Goal: Task Accomplishment & Management: Complete application form

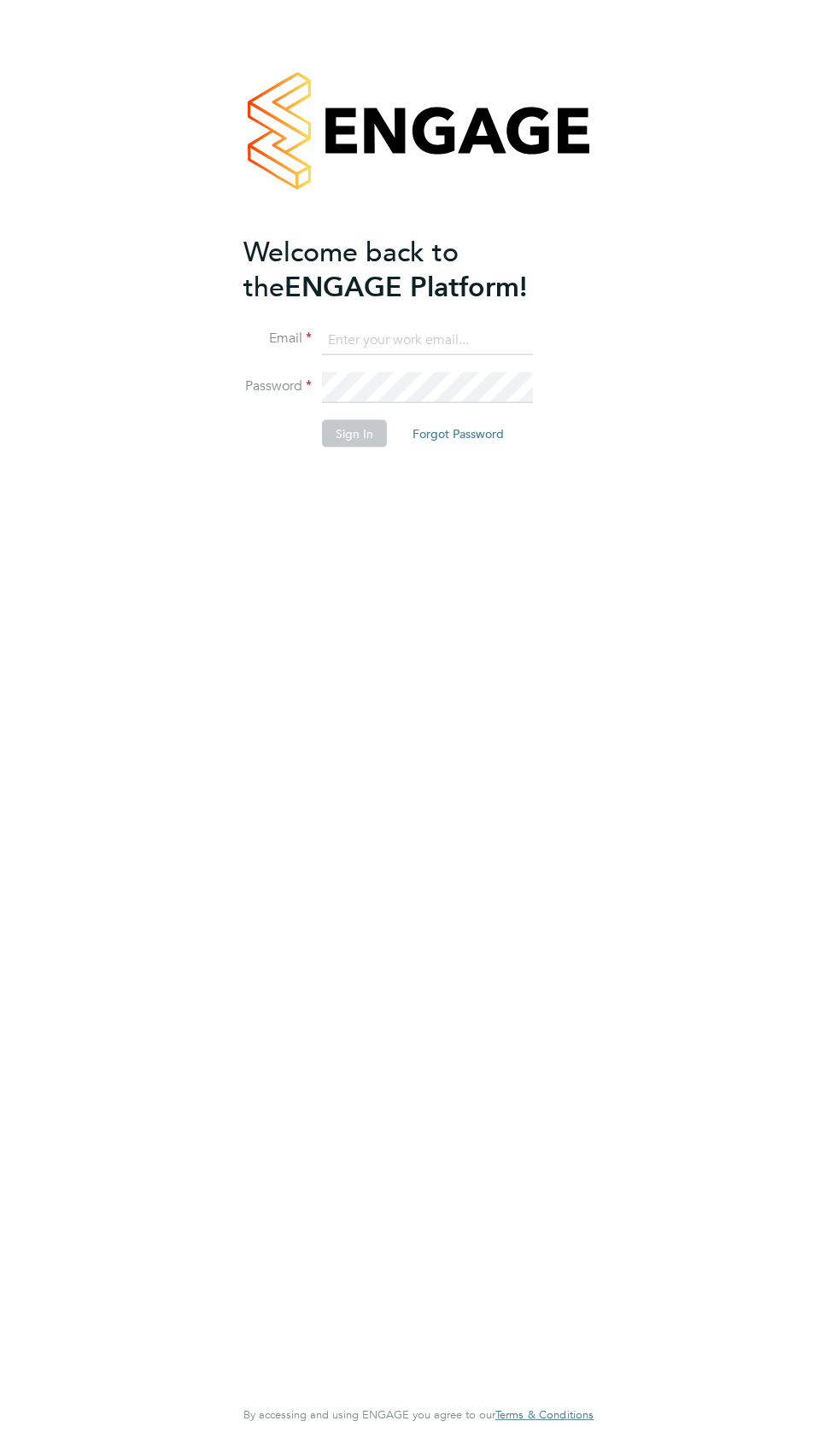
click at [429, 340] on input at bounding box center [427, 340] width 211 height 31
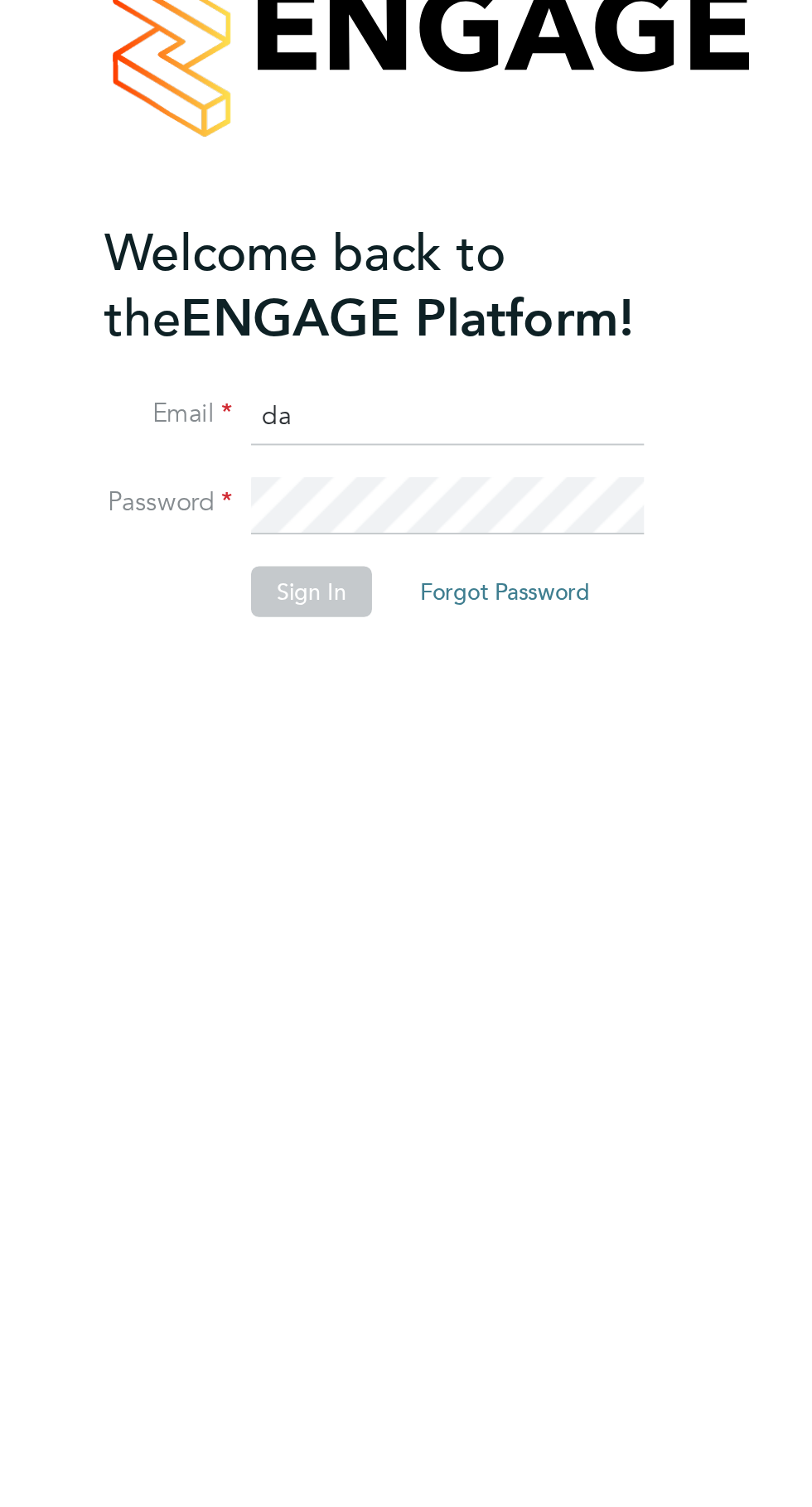
type input "daniel.overton@outlook.com"
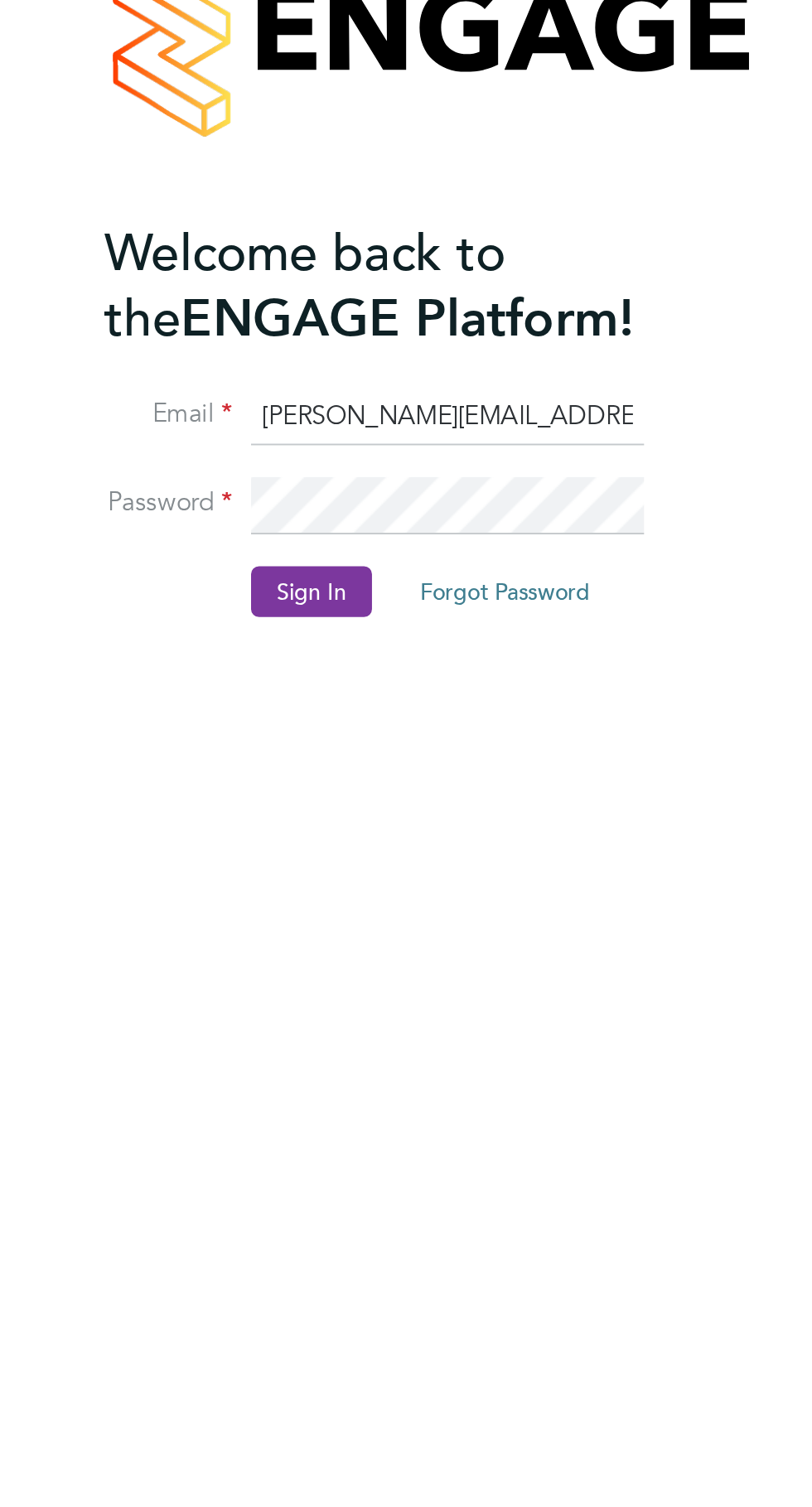
click at [337, 407] on button "Sign In" at bounding box center [343, 420] width 63 height 27
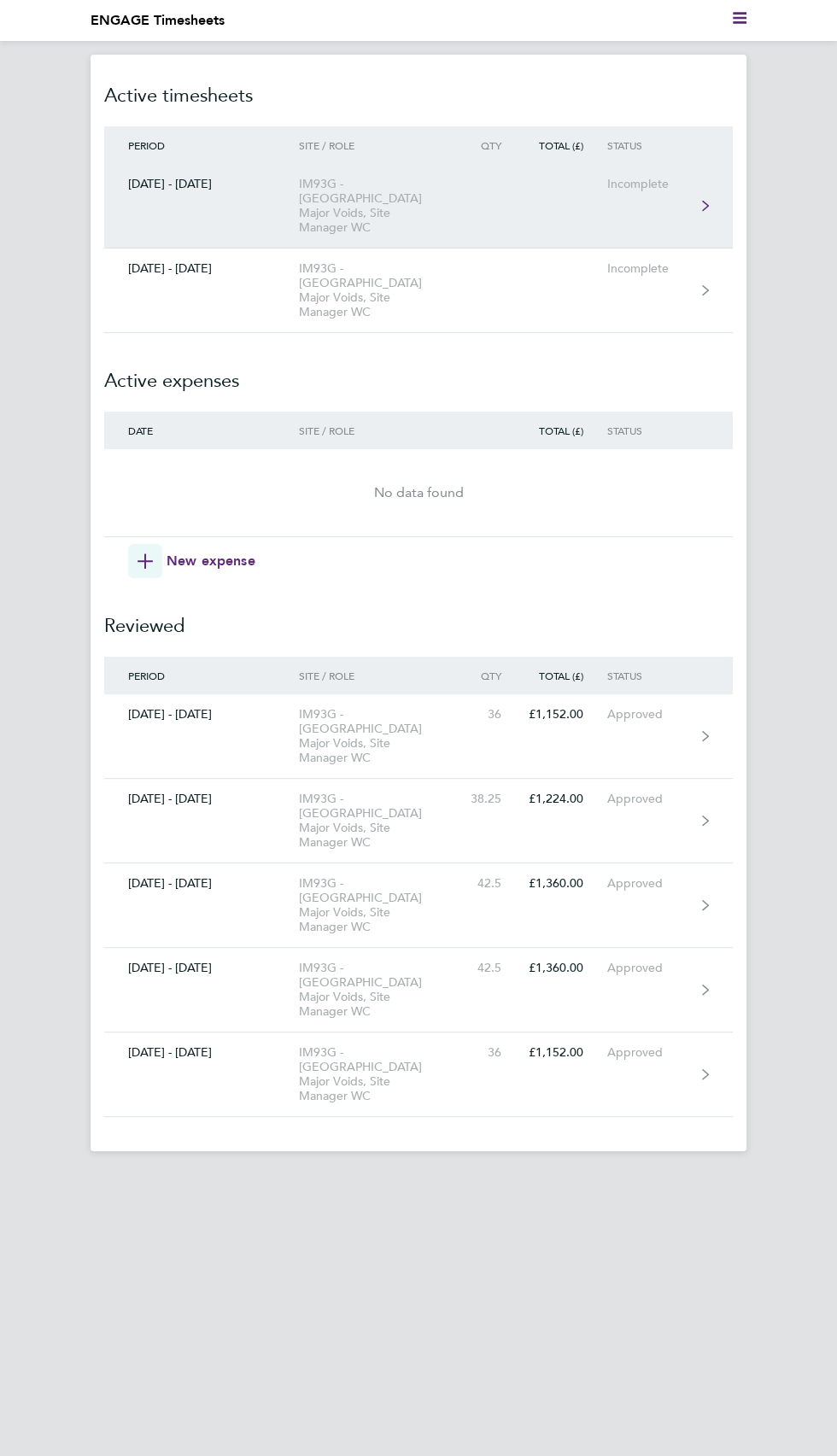
click at [394, 209] on div "IM93G - [GEOGRAPHIC_DATA] Major Voids, Site Manager WC" at bounding box center [380, 205] width 163 height 58
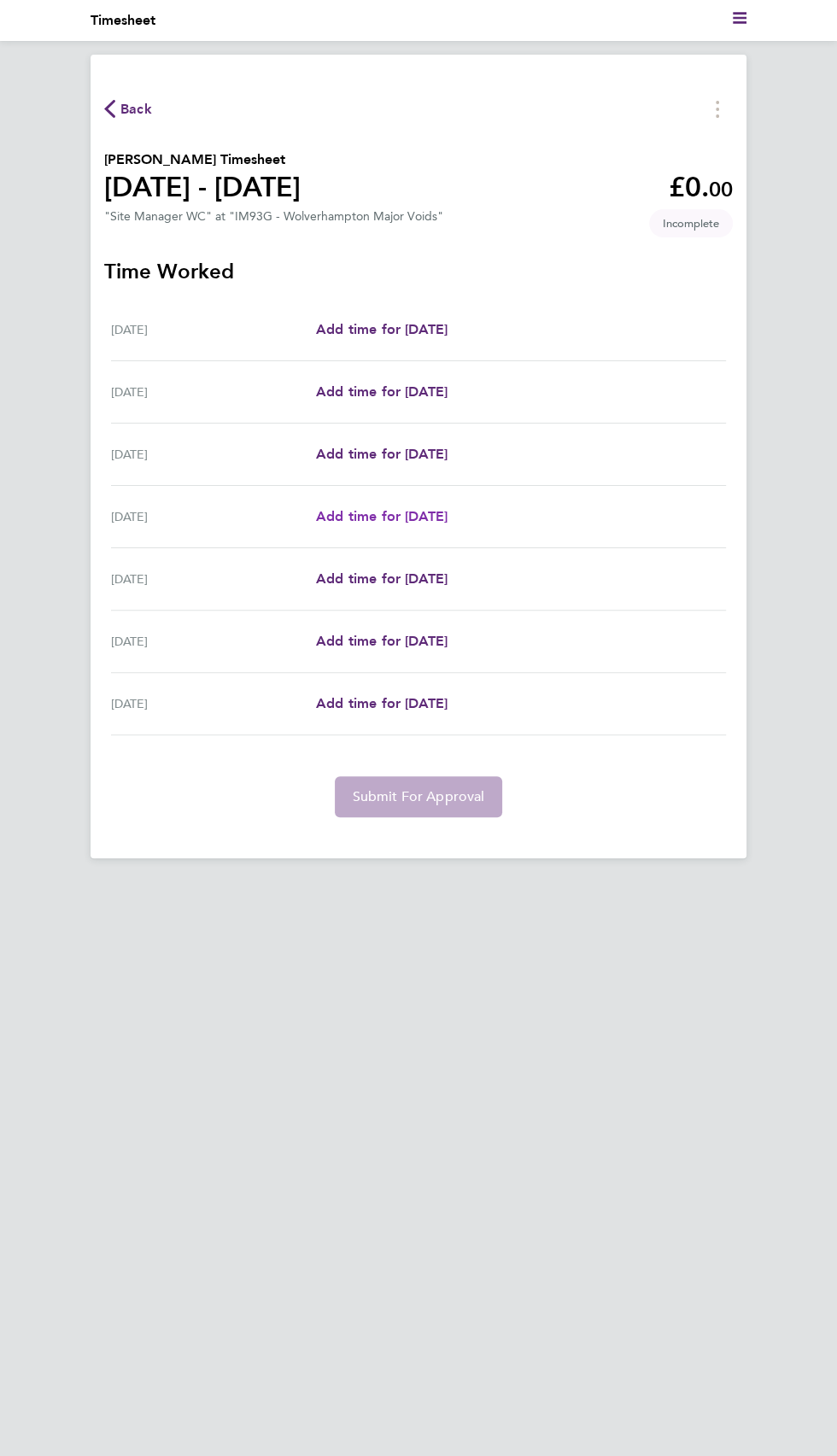
click at [444, 517] on span "Add time for [DATE]" at bounding box center [381, 516] width 132 height 16
select select "30"
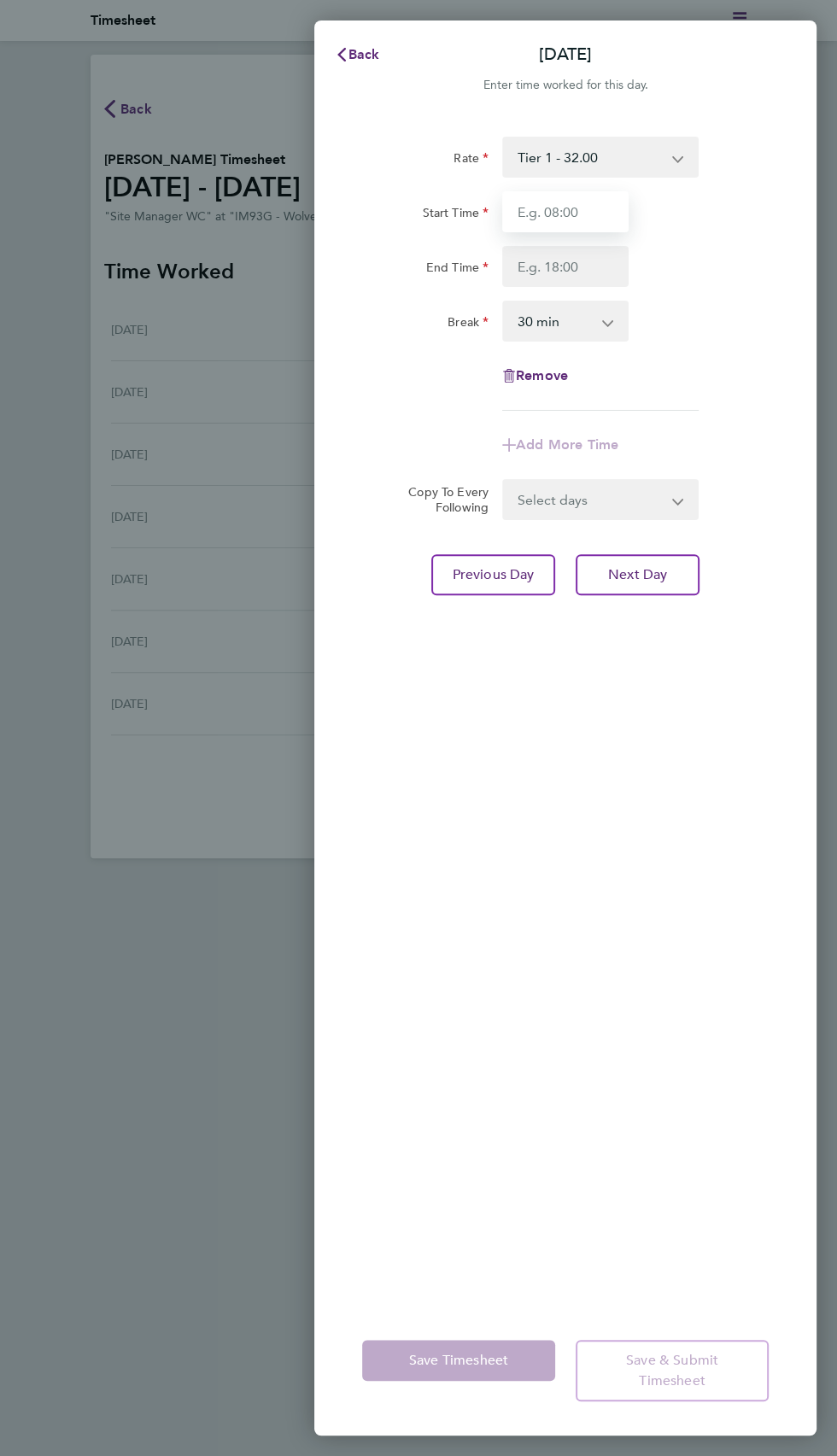
click at [591, 212] on input "Start Time" at bounding box center [565, 212] width 127 height 41
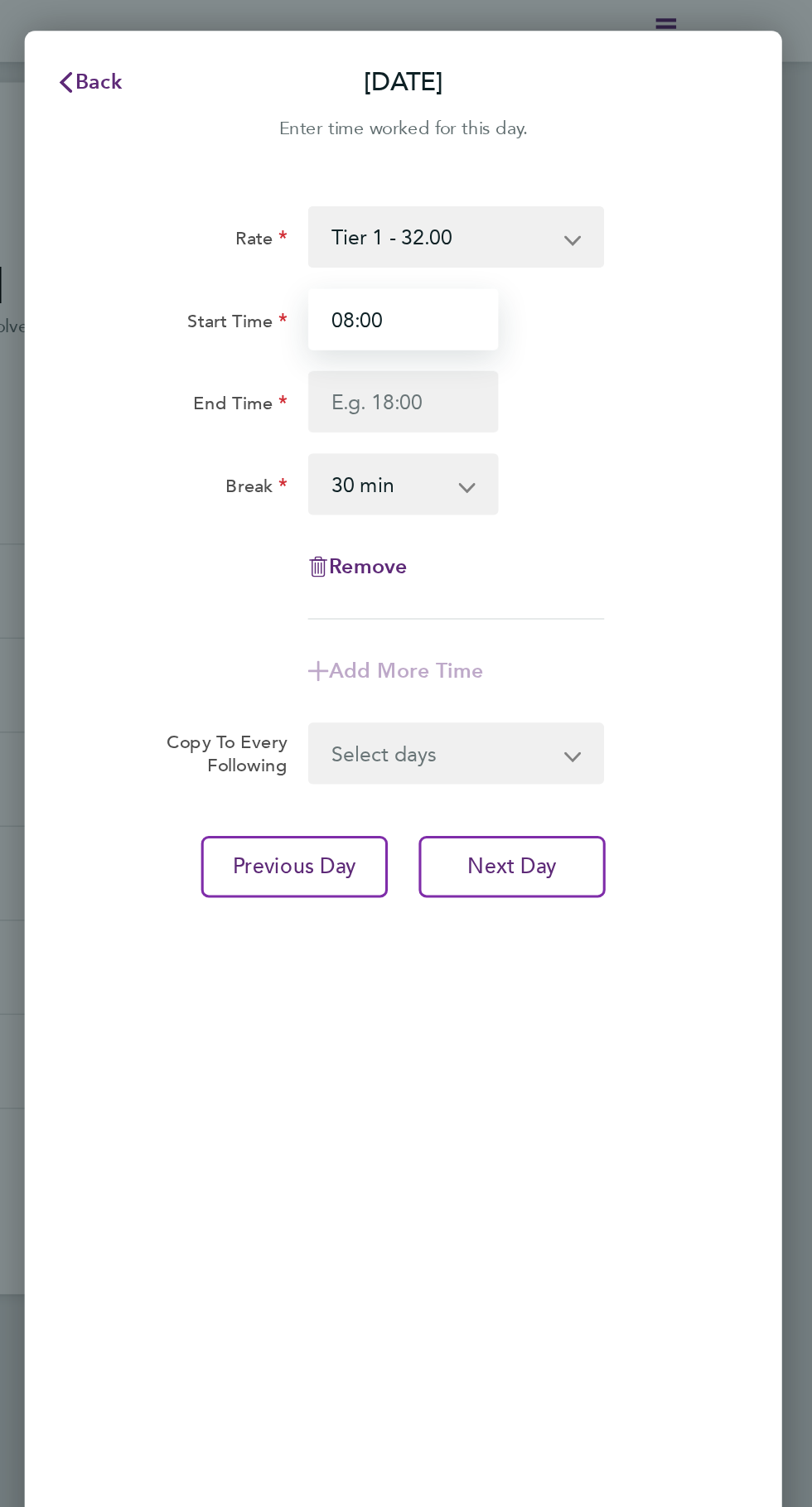
type input "08:00"
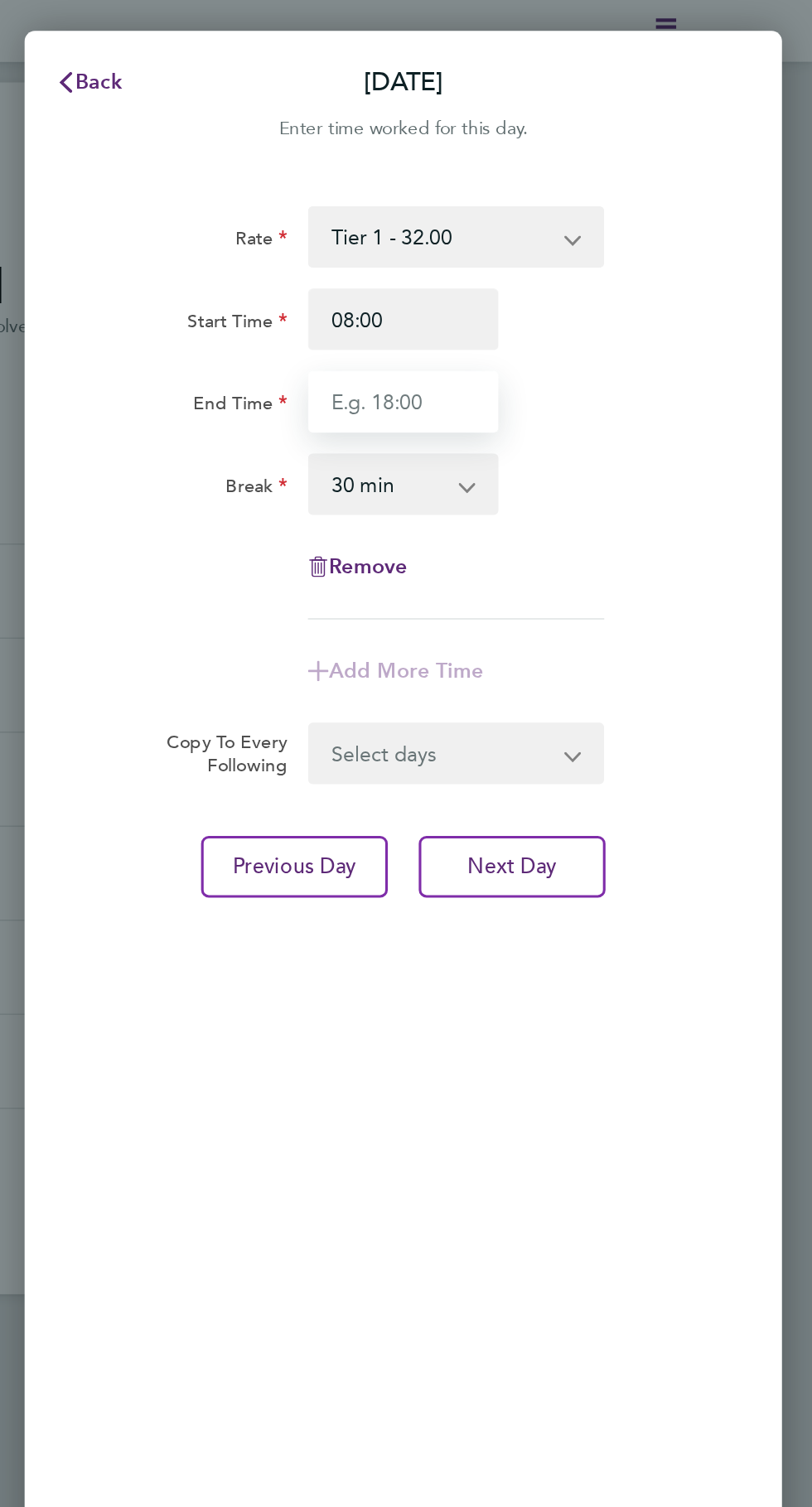
click at [573, 256] on input "End Time" at bounding box center [548, 259] width 123 height 40
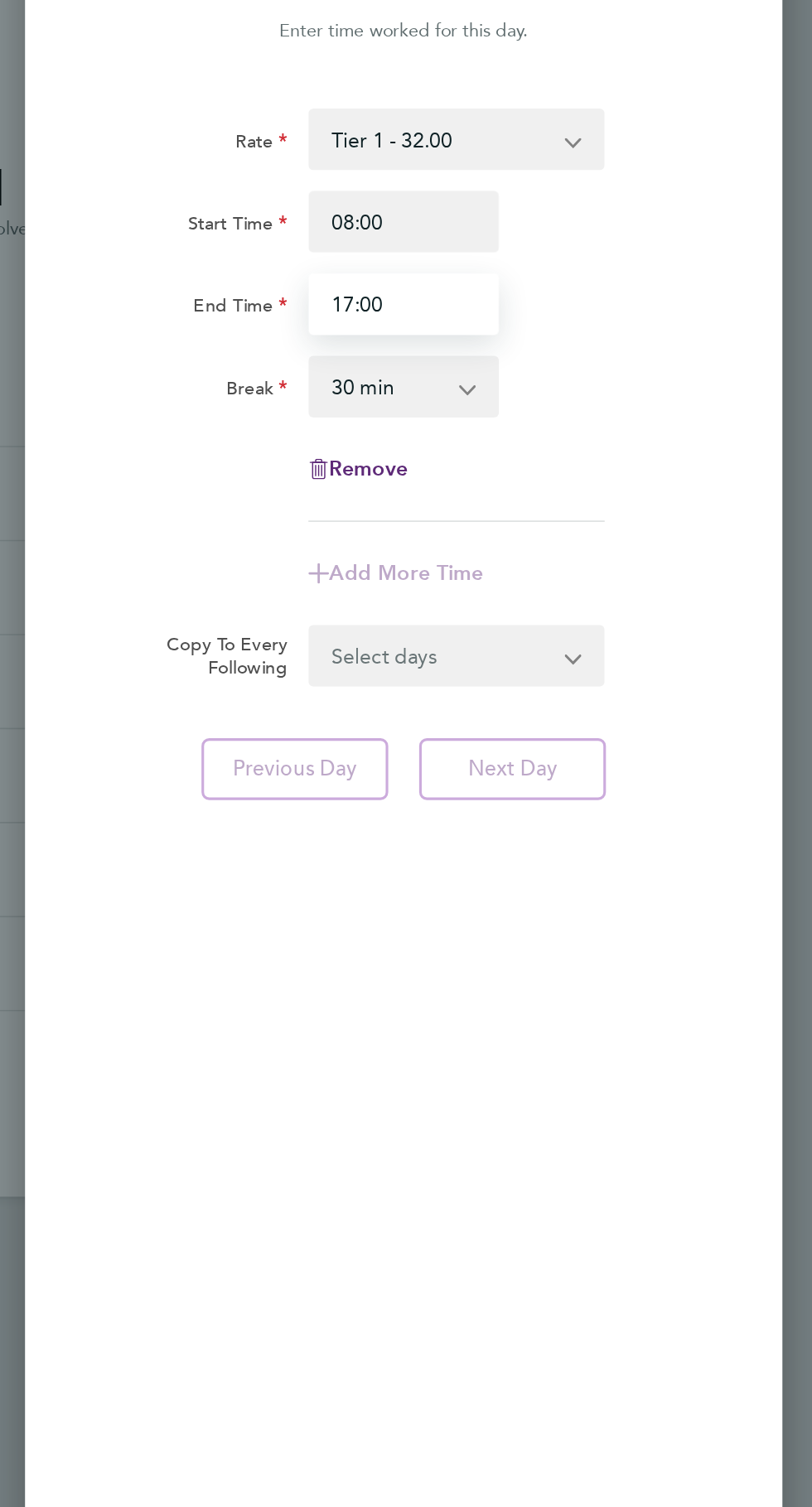
type input "17:00"
click at [633, 485] on form "Rate Tier 1 - 32.00 Start Time 08:00 End Time 17:00 Break 0 min 15 min 30 min 4…" at bounding box center [549, 318] width 394 height 372
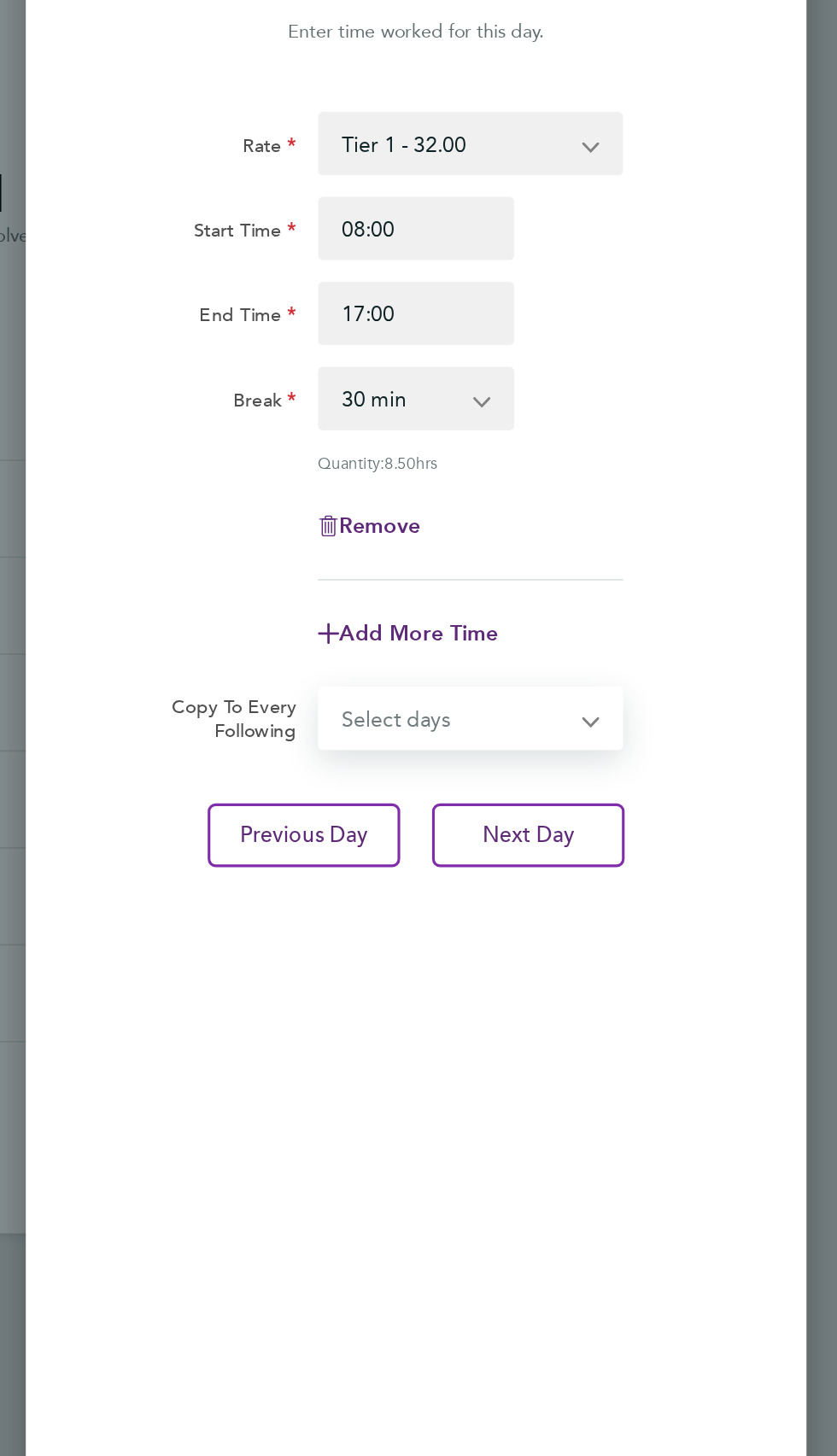
select select "WED"
select select "[DATE]"
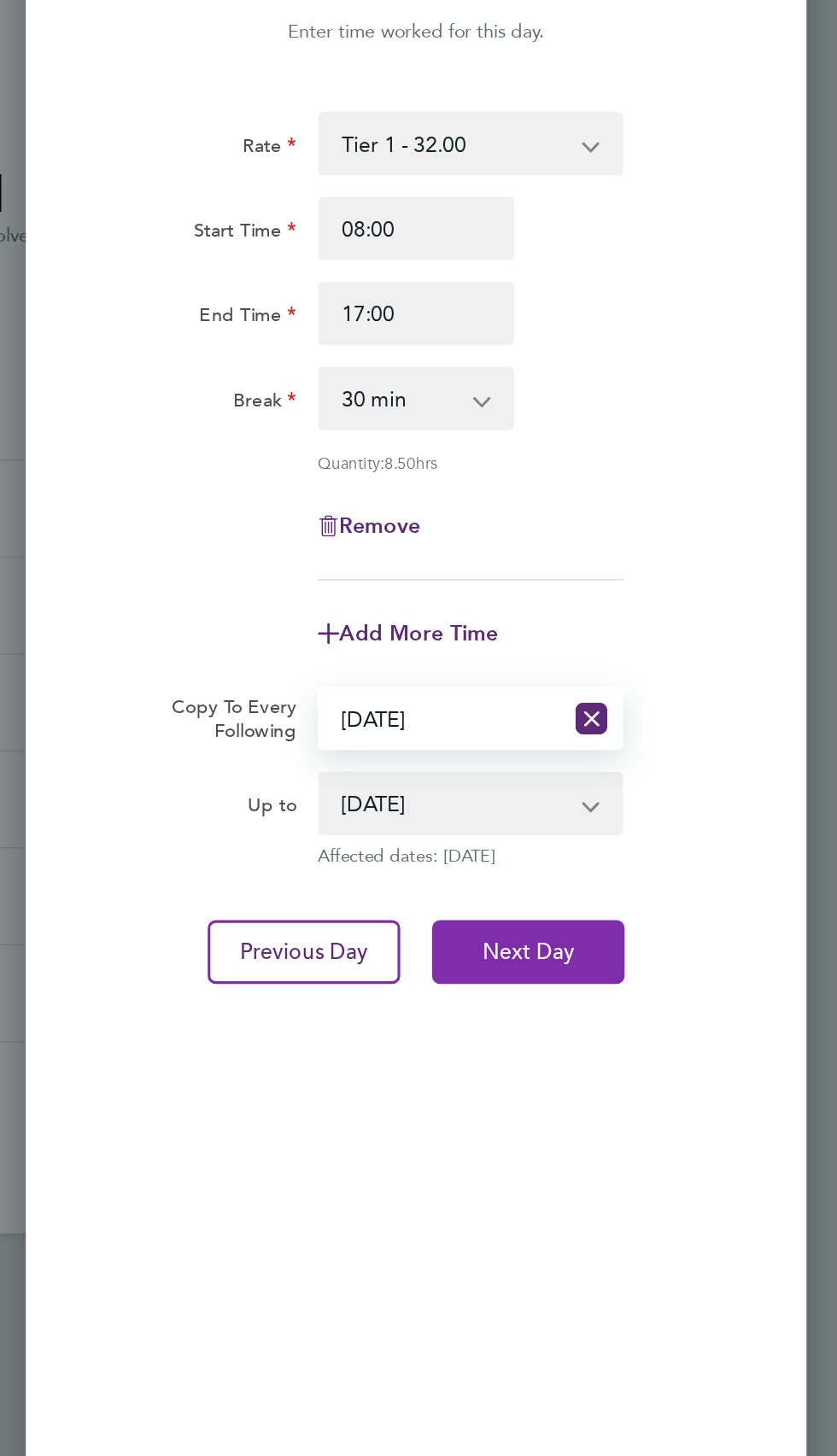
click at [685, 661] on button "Next Day" at bounding box center [638, 678] width 124 height 41
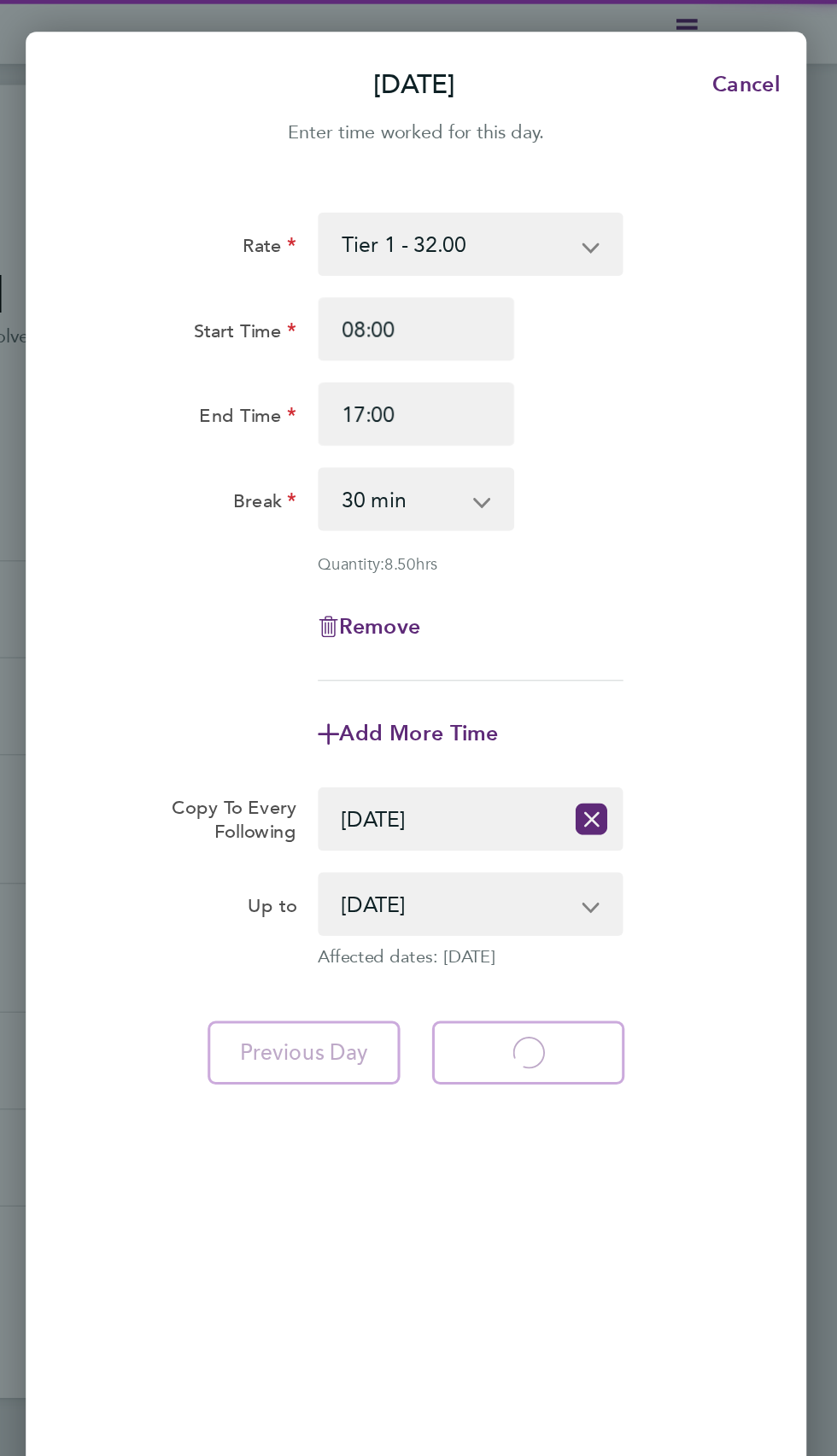
select select "30"
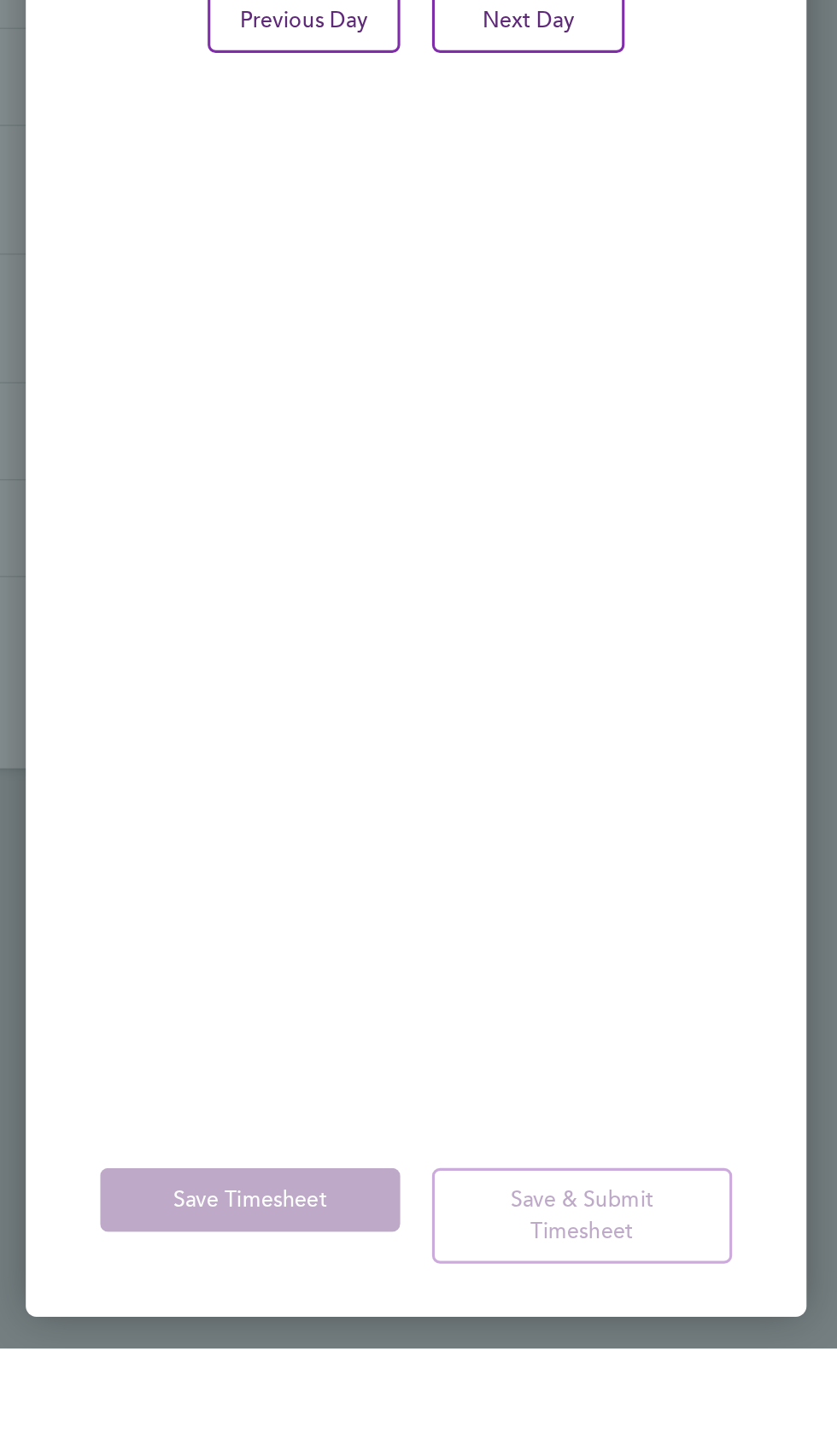
click at [718, 1402] on app-form-button "Save & Submit Timesheet" at bounding box center [667, 1370] width 203 height 61
click at [717, 1435] on div "Save Timesheet Save & Submit Timesheet" at bounding box center [565, 1371] width 502 height 130
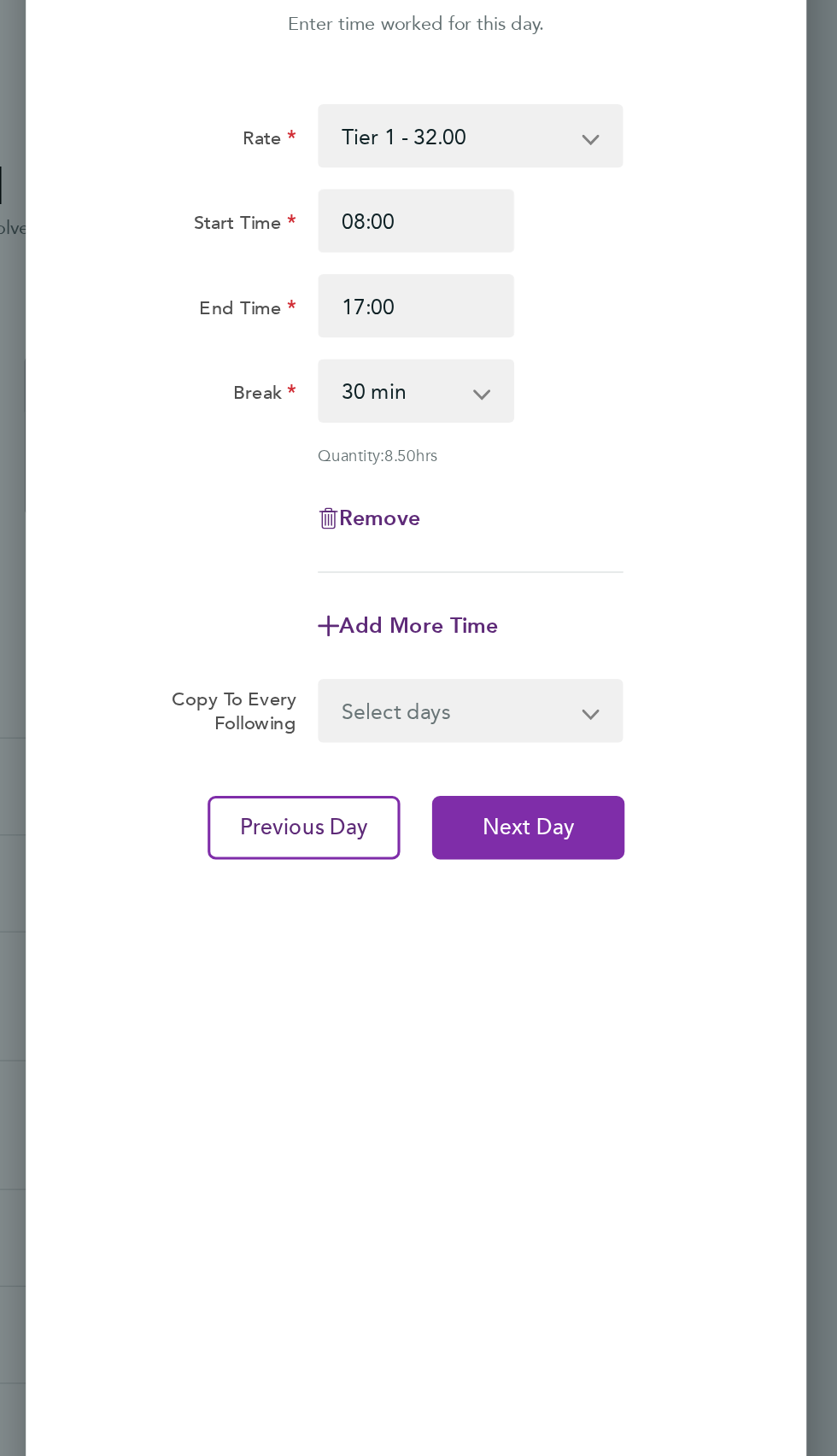
click at [688, 617] on button "Next Day" at bounding box center [638, 602] width 124 height 41
select select "30"
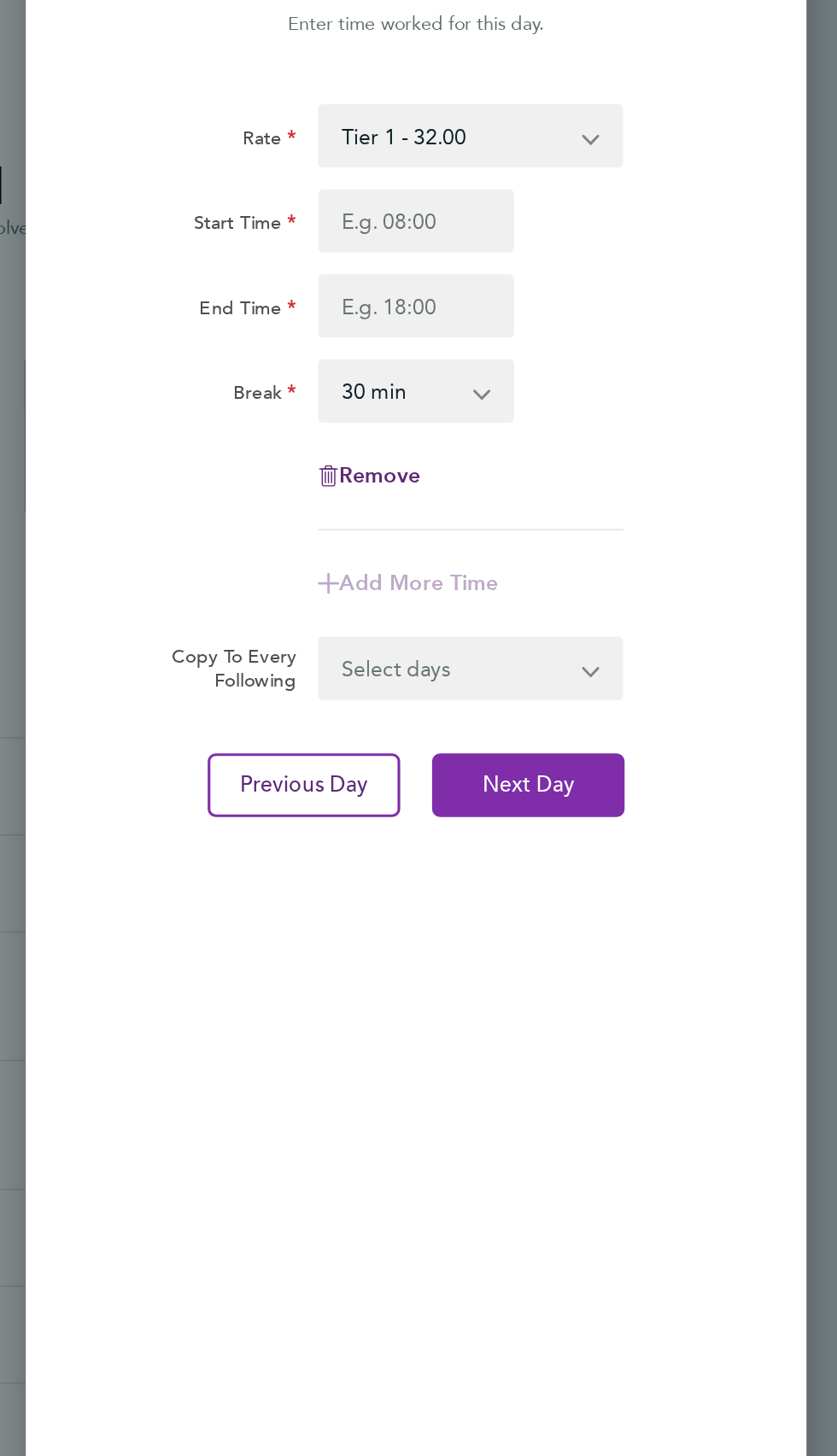
click at [659, 581] on span "Next Day" at bounding box center [637, 575] width 59 height 17
select select "30"
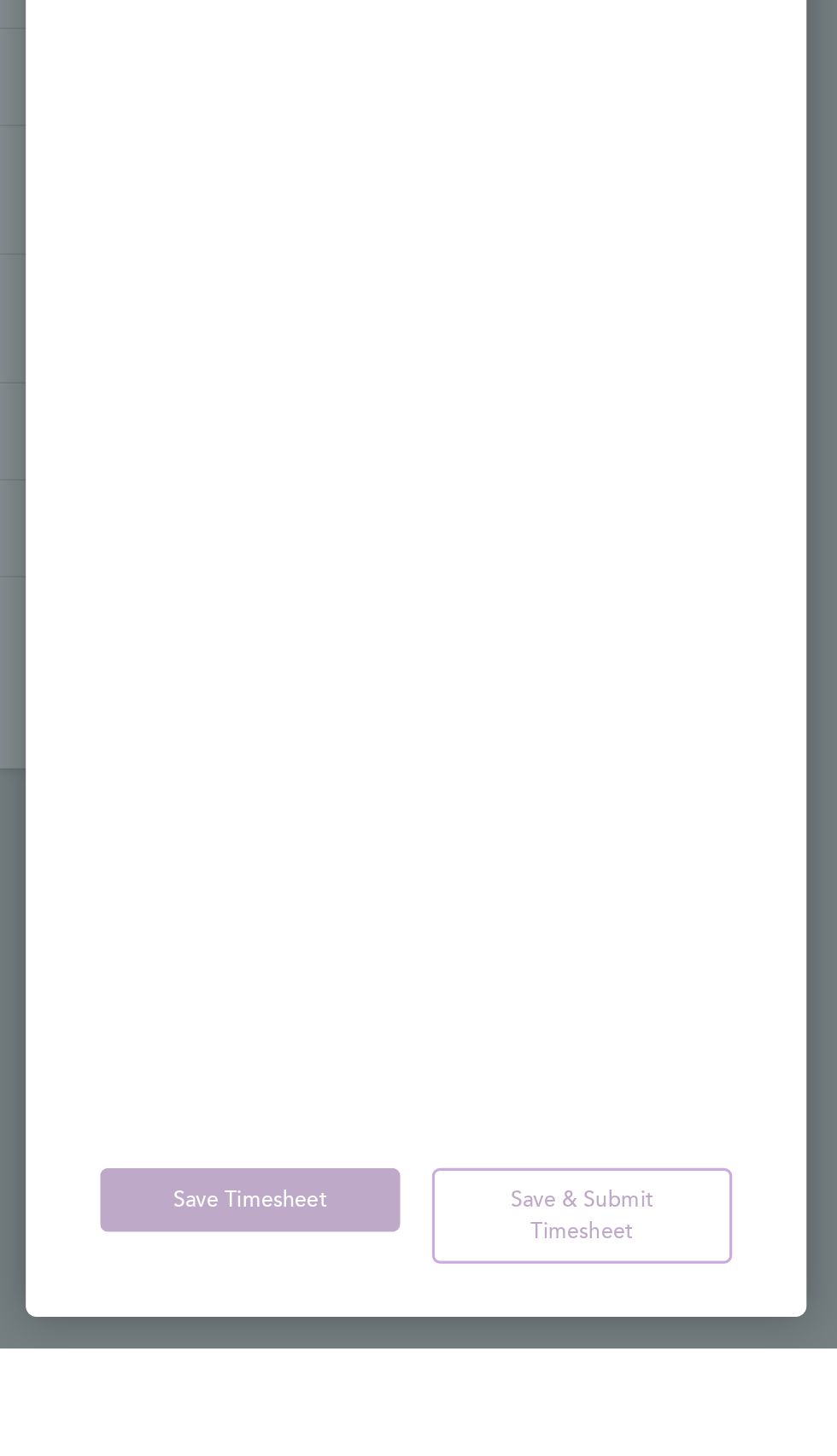
click at [722, 1402] on app-form-button "Save & Submit Timesheet" at bounding box center [667, 1370] width 203 height 61
click at [449, 1402] on app-form-button "Save Timesheet" at bounding box center [464, 1370] width 203 height 61
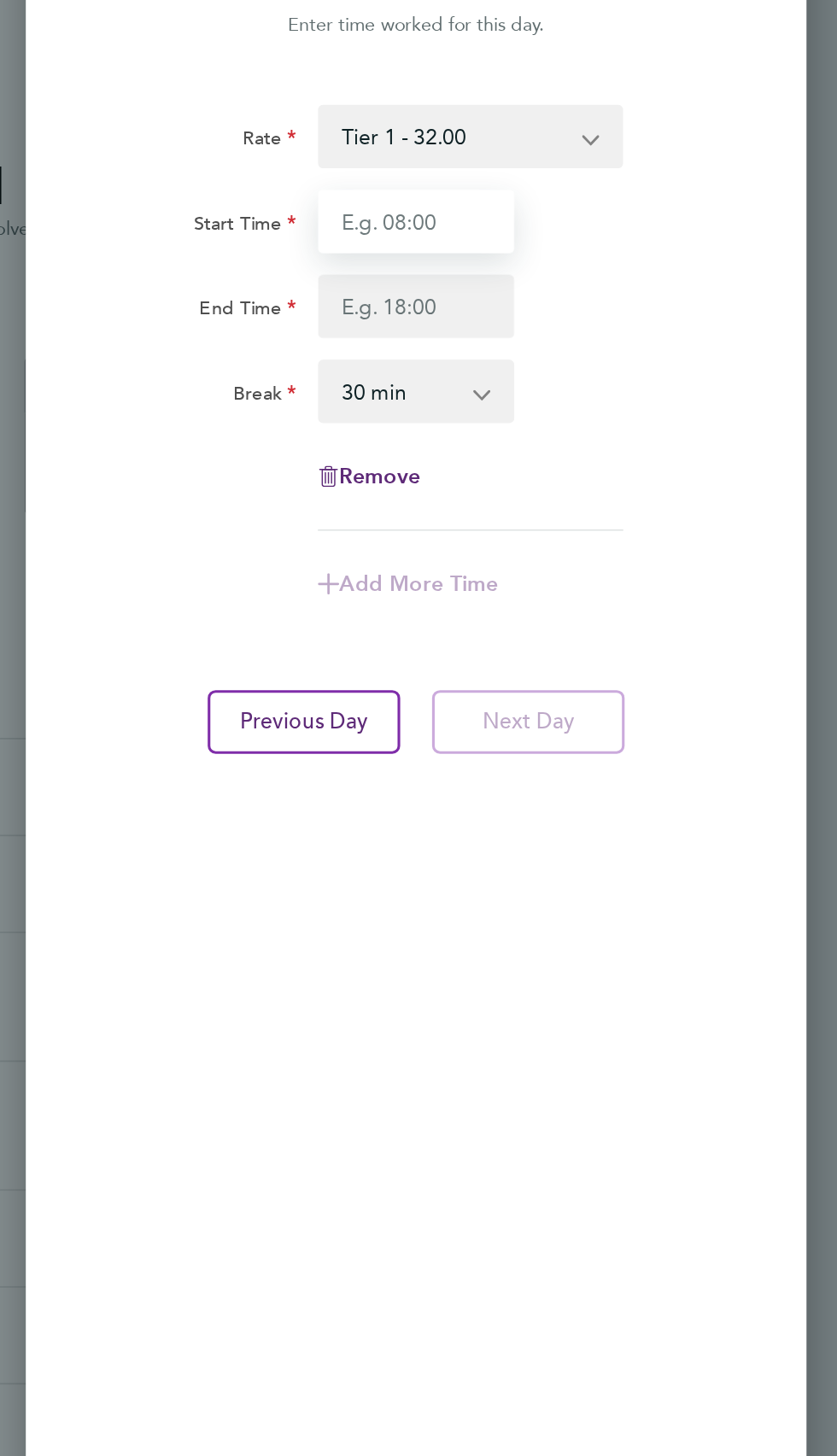
click at [594, 220] on input "Start Time" at bounding box center [565, 212] width 127 height 41
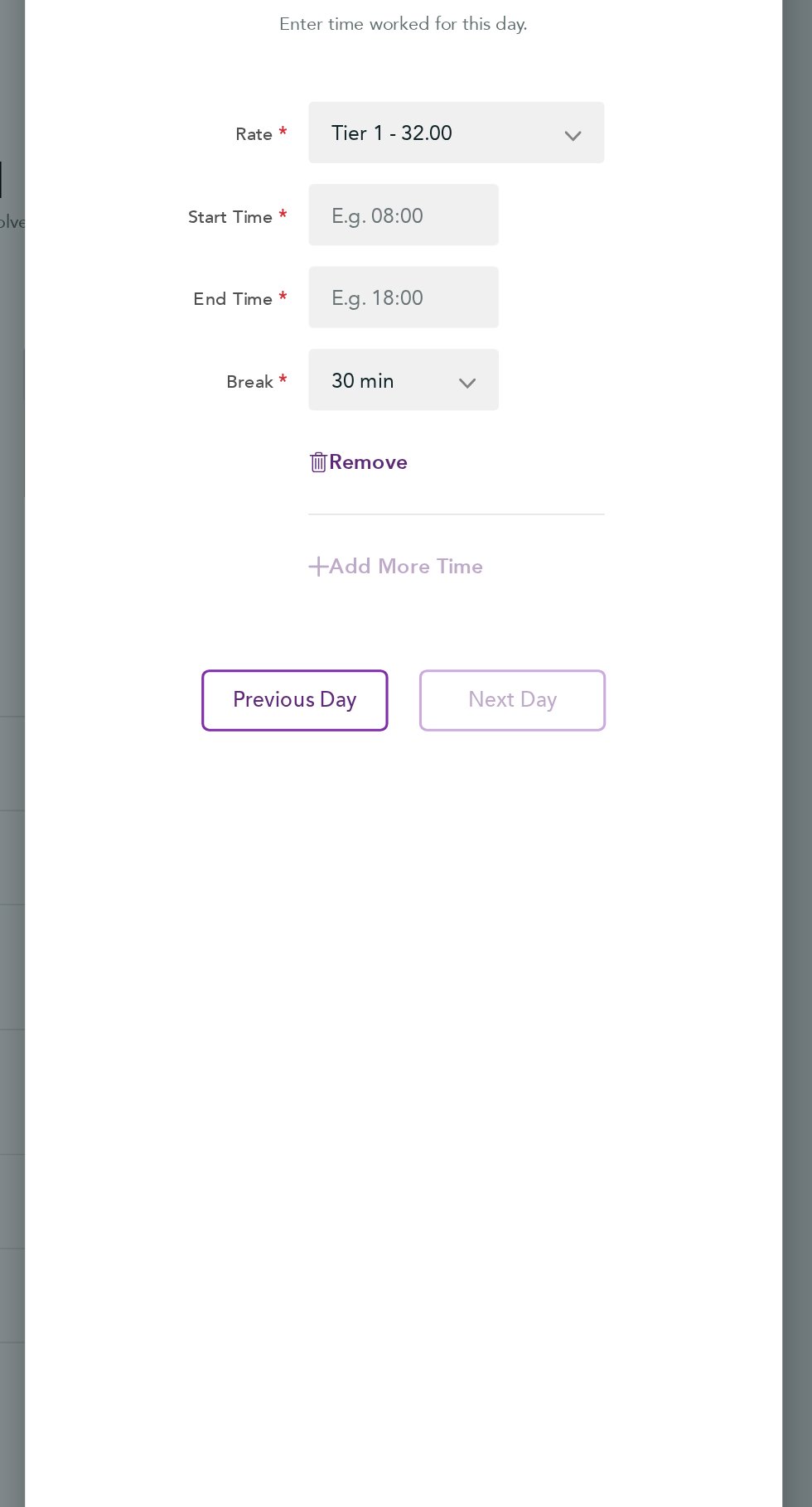
click at [723, 344] on div "Rate Tier 1 - 32.00 Start Time End Time Break 0 min 15 min 30 min 45 min 60 min…" at bounding box center [549, 266] width 394 height 266
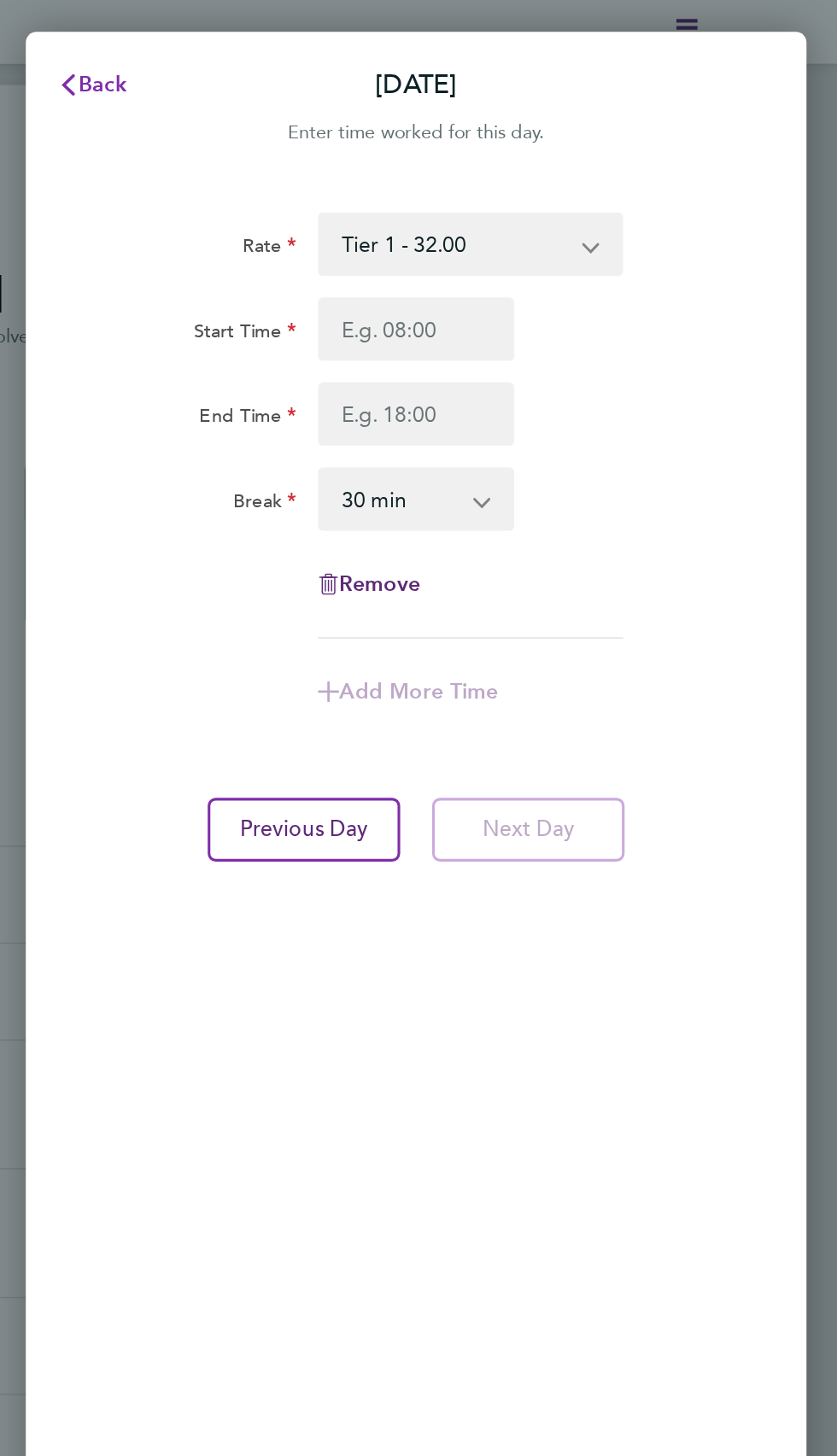
click at [374, 46] on span "Back" at bounding box center [364, 54] width 32 height 16
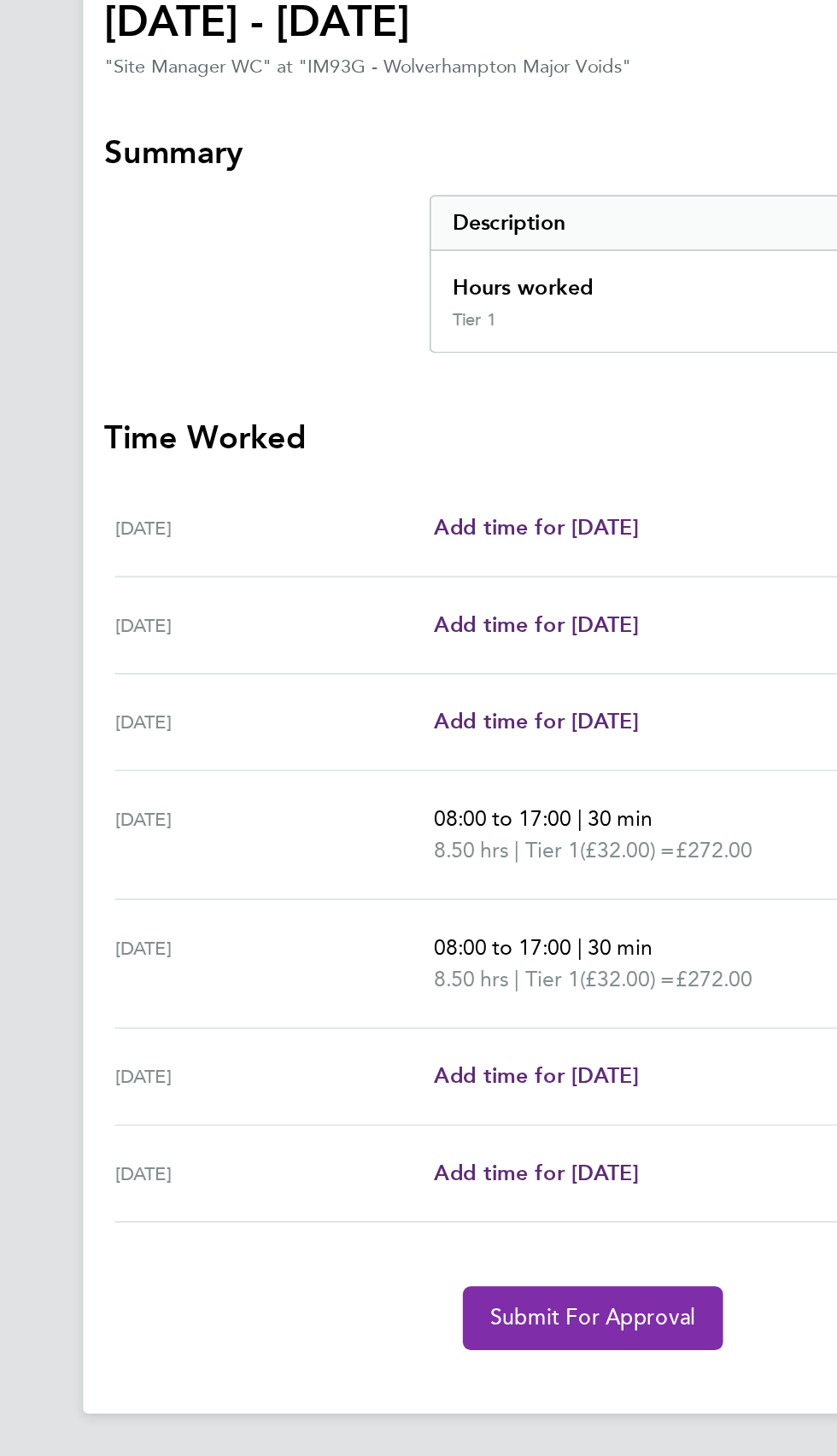
click at [441, 1017] on span "Submit For Approval" at bounding box center [418, 1021] width 133 height 17
